Goal: Obtain resource: Obtain resource

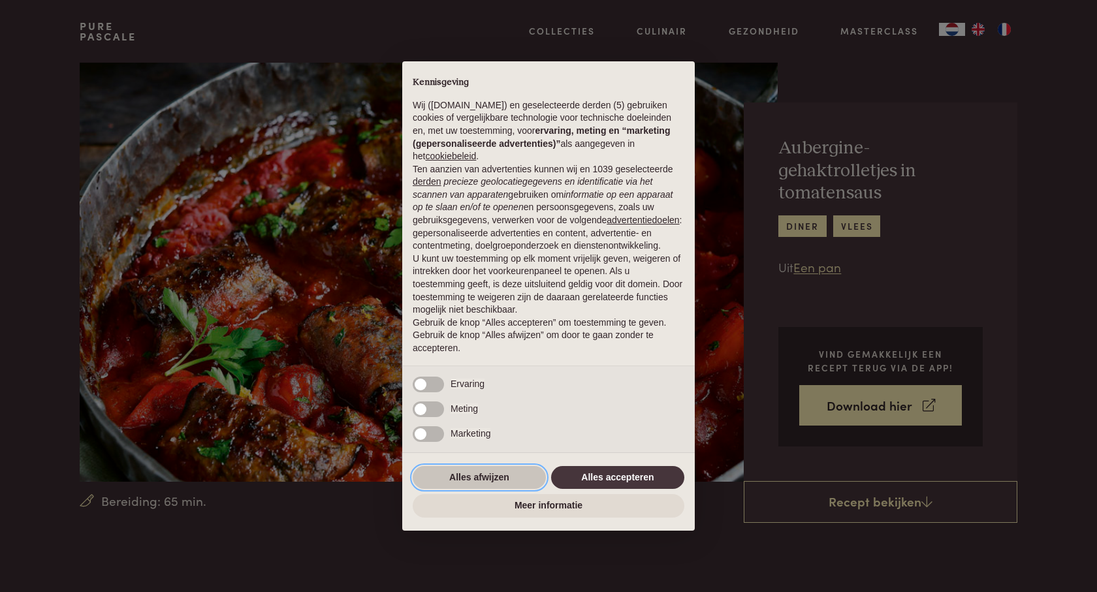
click at [478, 475] on button "Alles afwijzen" at bounding box center [479, 477] width 133 height 23
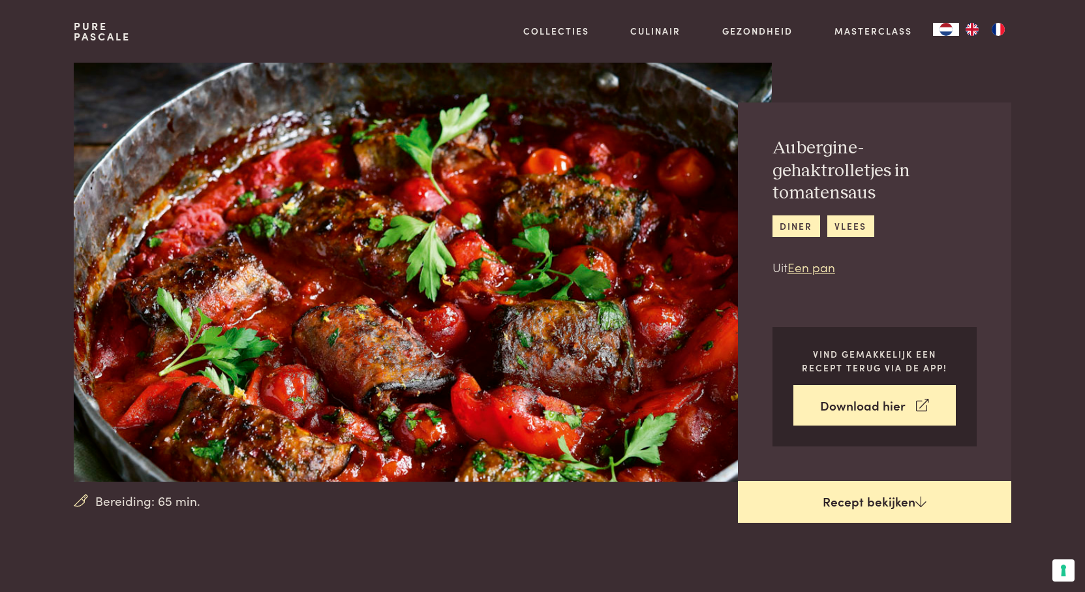
click at [868, 500] on link "Recept bekijken" at bounding box center [874, 502] width 273 height 42
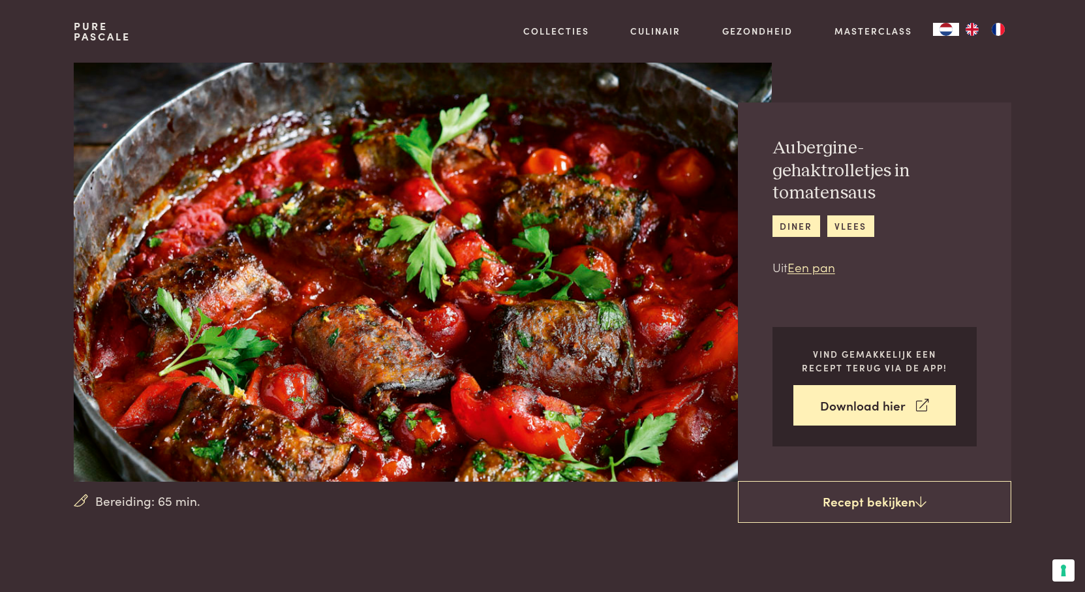
click at [375, 217] on img at bounding box center [423, 272] width 698 height 419
drag, startPoint x: 373, startPoint y: 217, endPoint x: 582, endPoint y: 193, distance: 210.3
click at [582, 193] on img at bounding box center [423, 272] width 698 height 419
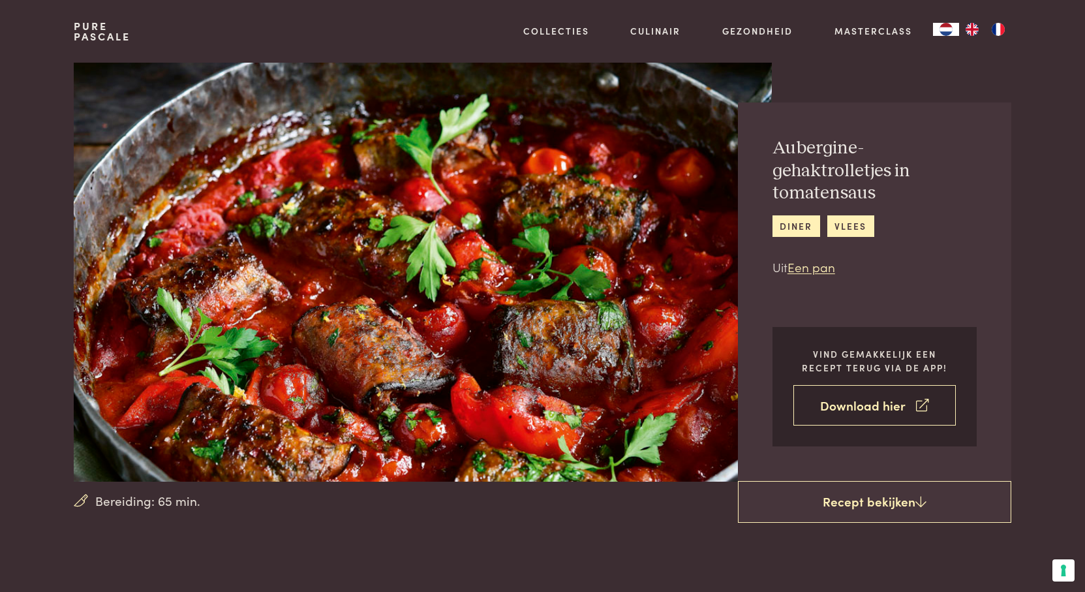
click at [826, 403] on link "Download hier" at bounding box center [875, 405] width 163 height 41
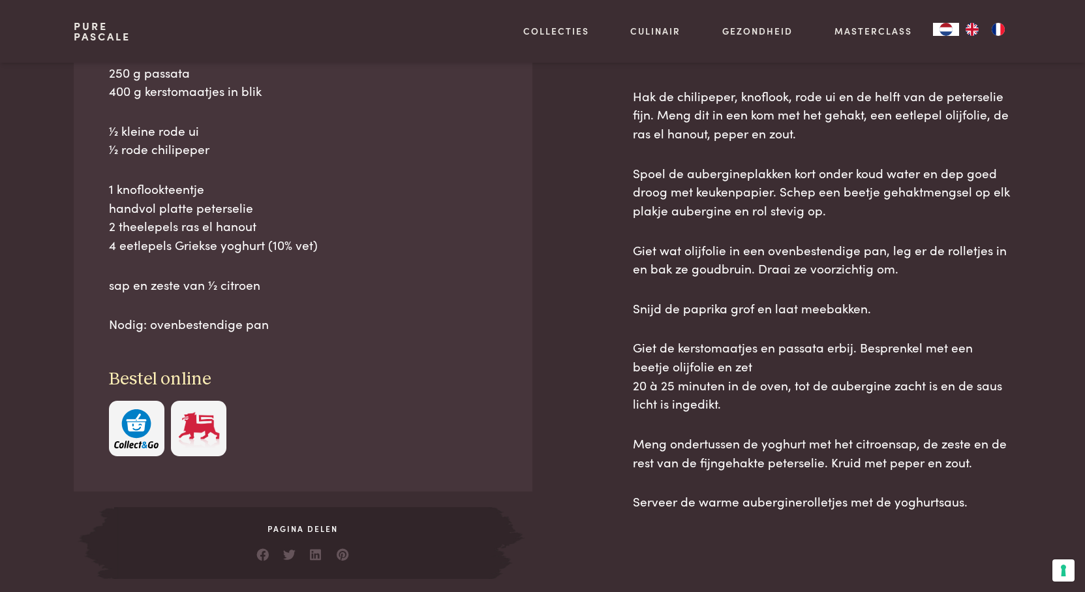
scroll to position [804, 0]
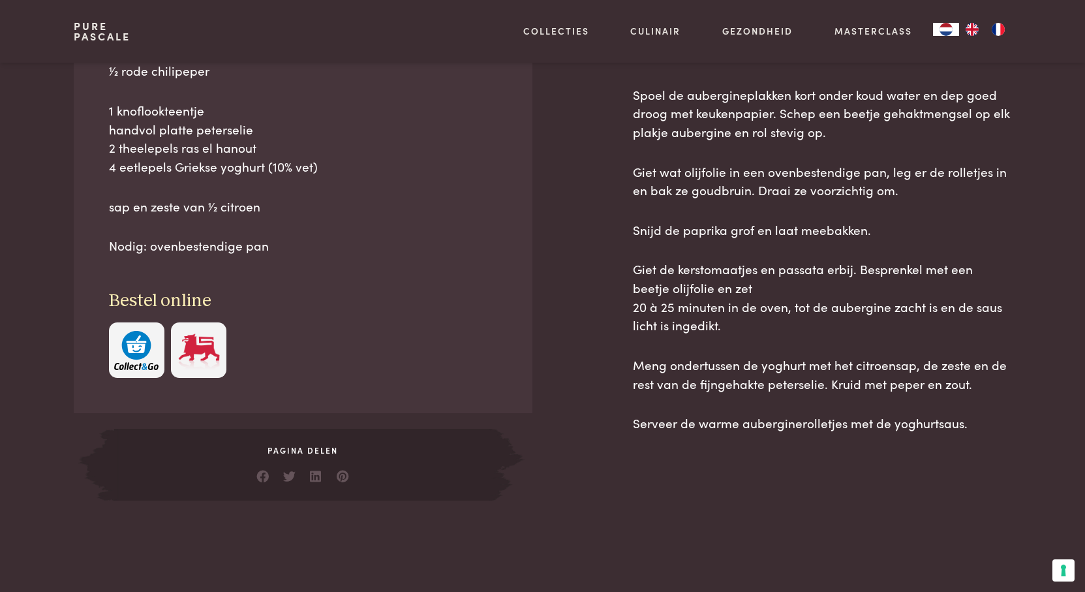
drag, startPoint x: 103, startPoint y: 228, endPoint x: 277, endPoint y: 240, distance: 174.0
click at [277, 240] on div "Ingrediënten 300 g lams- en rundergehakt, gemengd 1 lange aubergine (zie tip) 1…" at bounding box center [303, 126] width 458 height 573
copy div "Ingrediënten 300 g lams- en rundergehakt, gemengd 1 lange aubergine (zie tip) 1…"
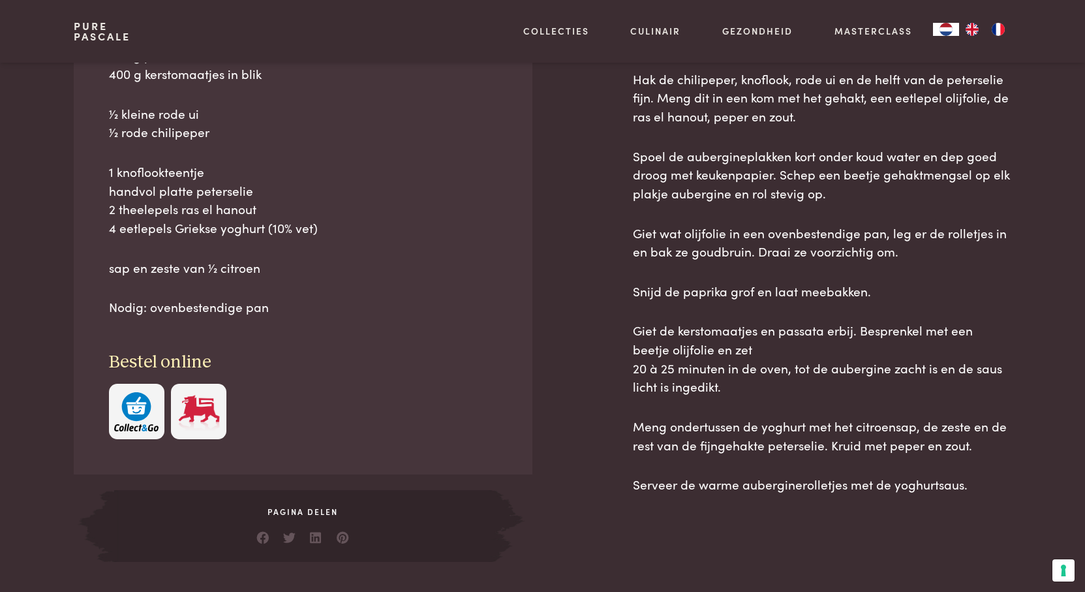
scroll to position [773, 0]
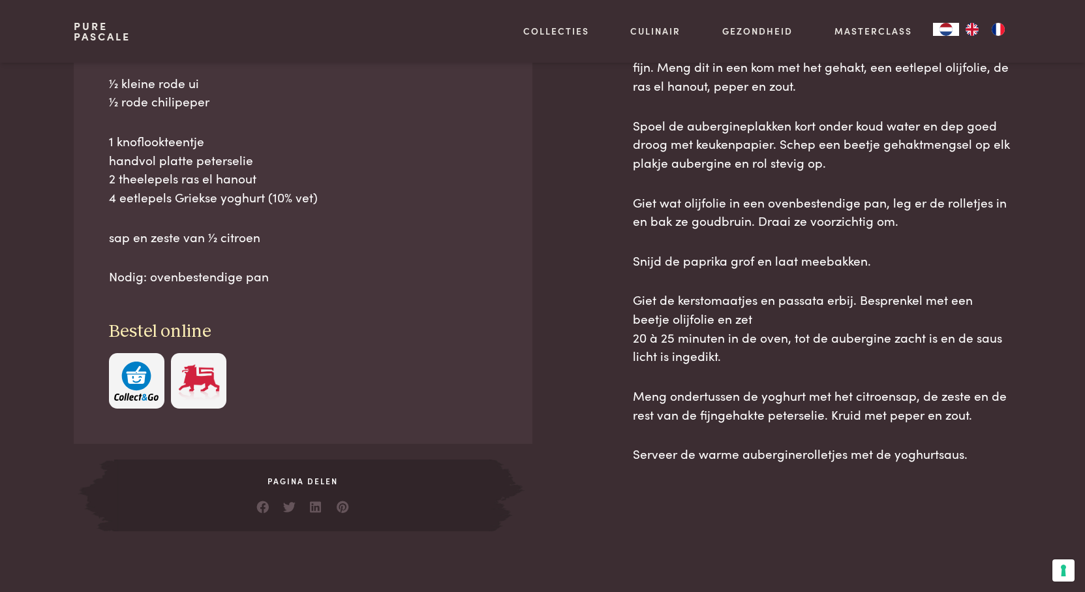
drag, startPoint x: 633, startPoint y: 179, endPoint x: 967, endPoint y: 455, distance: 433.0
click at [967, 455] on div "recept Verwarm de oven voor op 180 °C. Snijd de aubergine met een mandoline in …" at bounding box center [822, 201] width 379 height 661
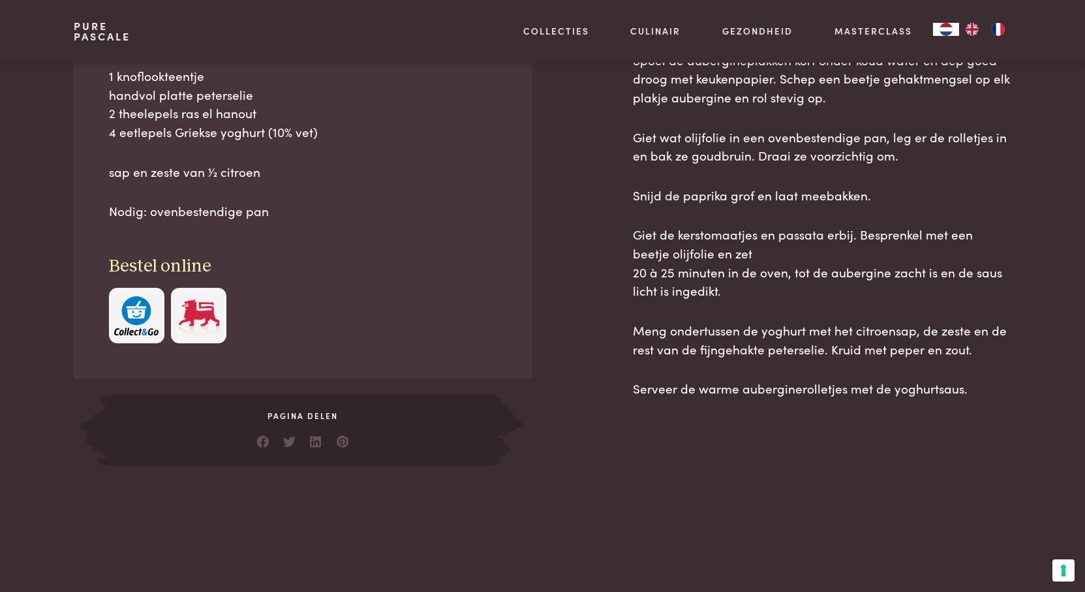
copy div "recept Verwarm de oven voor op 180 °C. Snijd de aubergine met een mandoline in …"
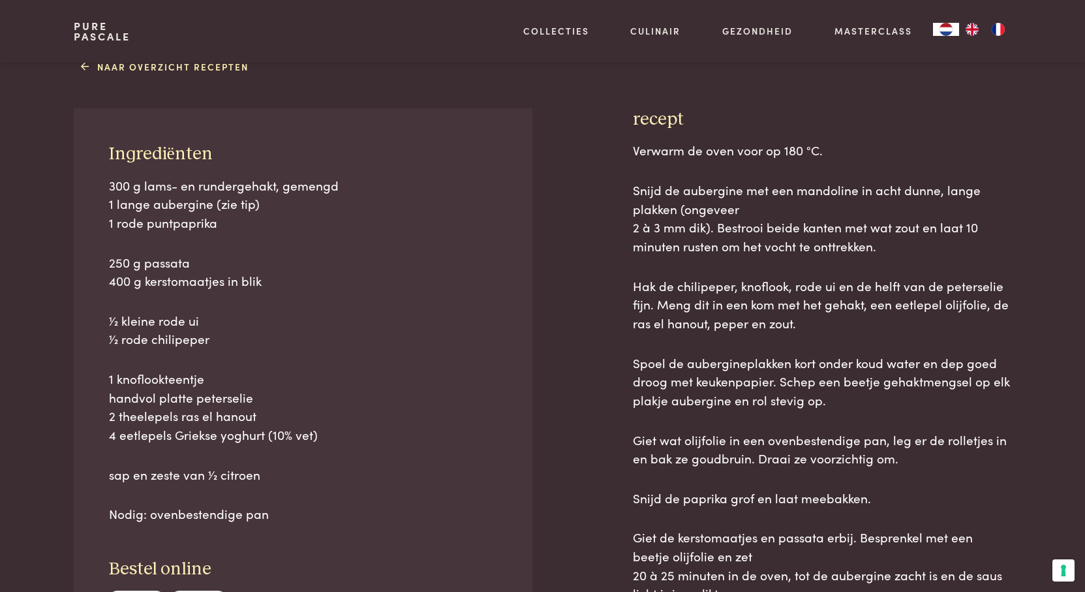
scroll to position [512, 0]
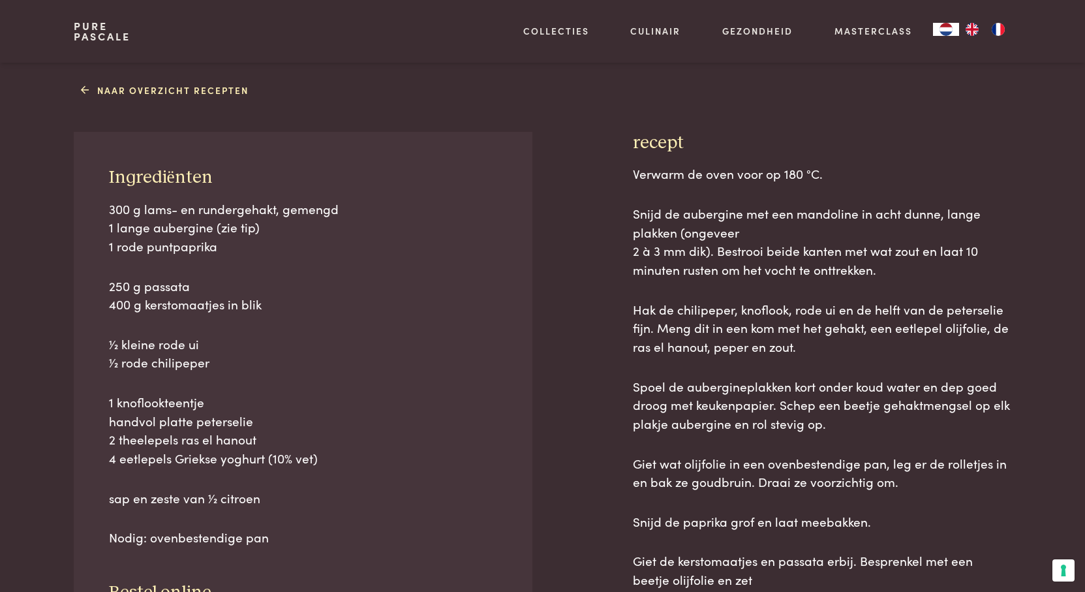
click at [737, 371] on div "Verwarm de oven voor op 180 °C. Snijd de aubergine met een mandoline in acht du…" at bounding box center [822, 443] width 379 height 559
click at [445, 225] on p "300 g lams- en rundergehakt, gemengd 1 lange aubergine (zie tip) 1 rode puntpap…" at bounding box center [303, 228] width 389 height 56
click at [632, 141] on div "Ingrediënten 300 g lams- en rundergehakt, gemengd 1 lange aubergine (zie tip) 1…" at bounding box center [542, 462] width 937 height 661
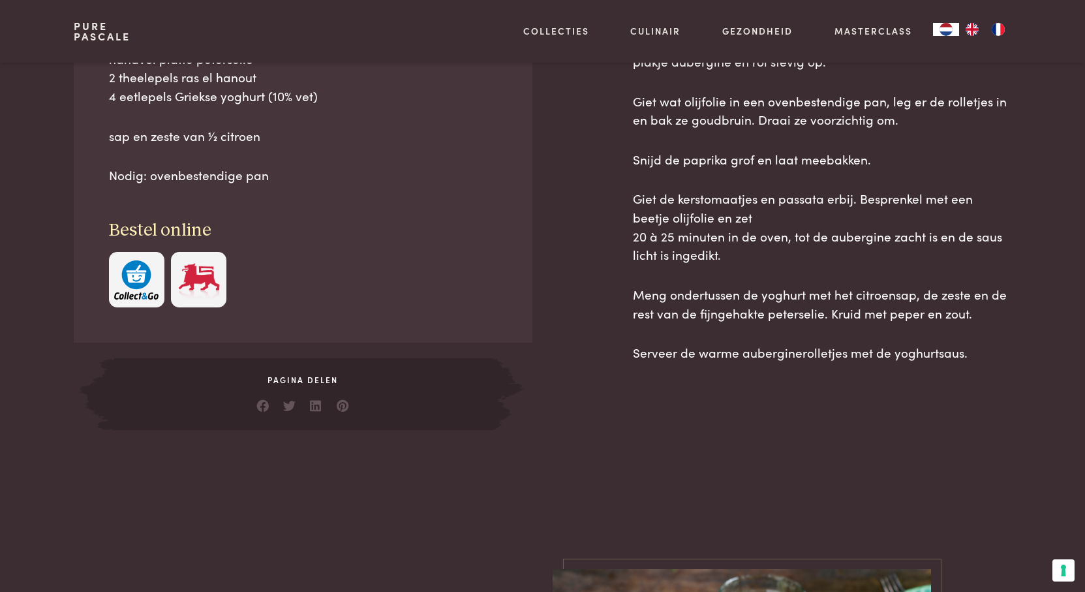
scroll to position [881, 0]
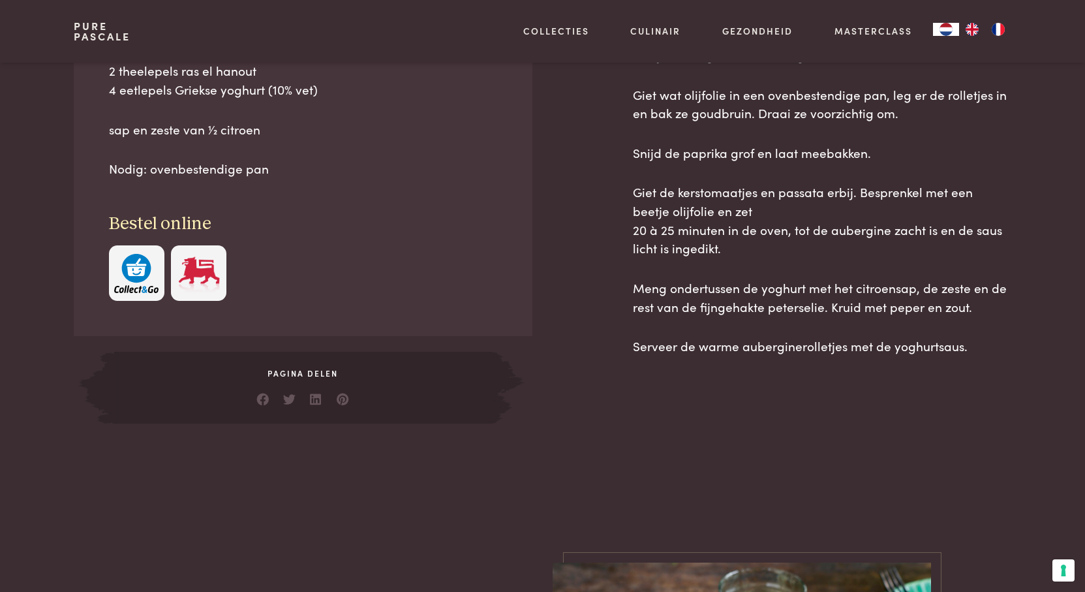
drag, startPoint x: 633, startPoint y: 142, endPoint x: 967, endPoint y: 346, distance: 390.8
click at [967, 346] on div "recept Verwarm de oven voor op 180 °C. Snijd de aubergine met een mandoline in …" at bounding box center [822, 93] width 379 height 661
copy div "recept Verwarm de oven voor op 180 °C. Snijd de aubergine met een mandoline in …"
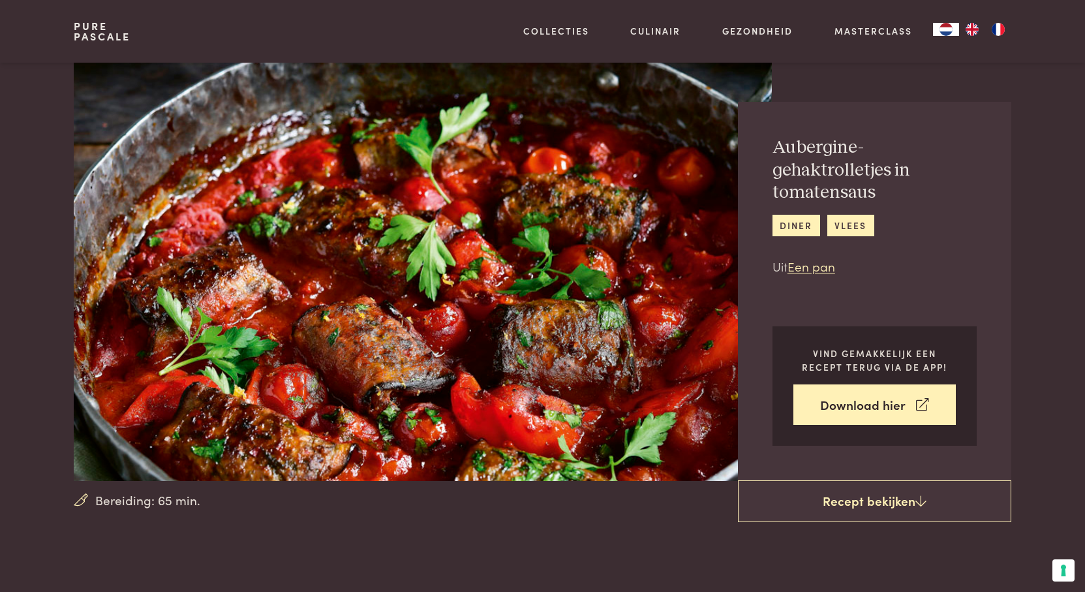
scroll to position [0, 0]
